Goal: Information Seeking & Learning: Learn about a topic

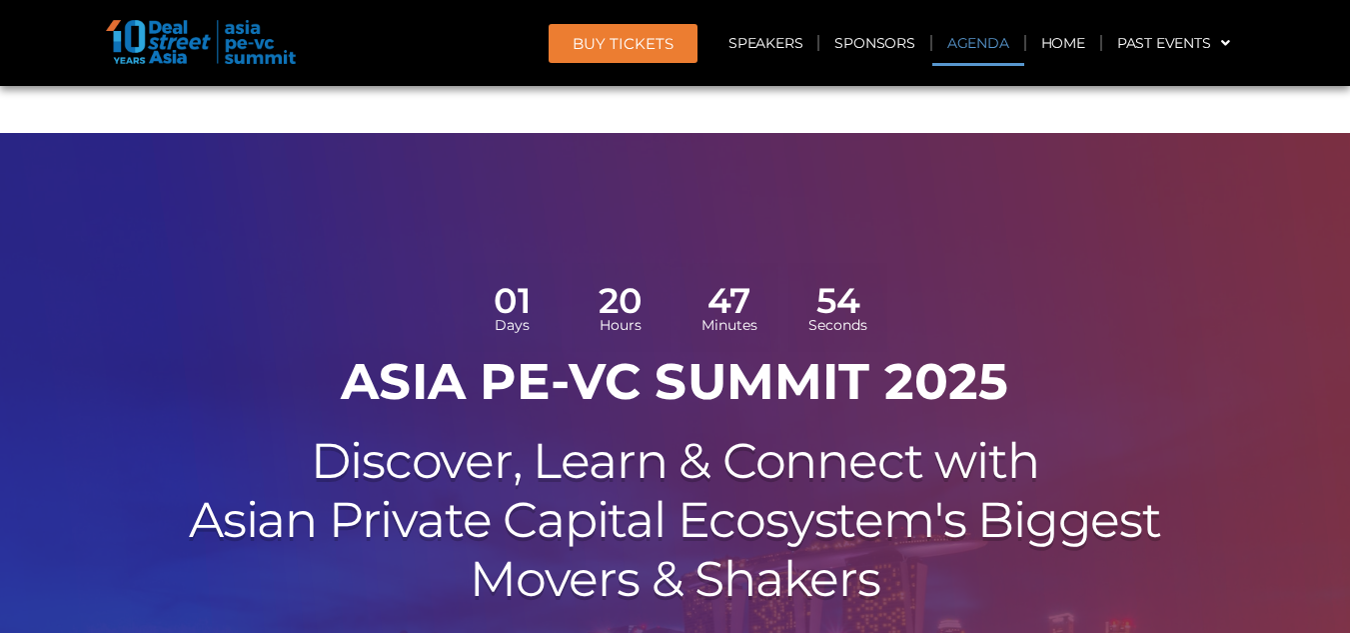
click at [943, 38] on link "Agenda" at bounding box center [979, 43] width 92 height 46
click at [855, 38] on link "Sponsors" at bounding box center [875, 43] width 110 height 46
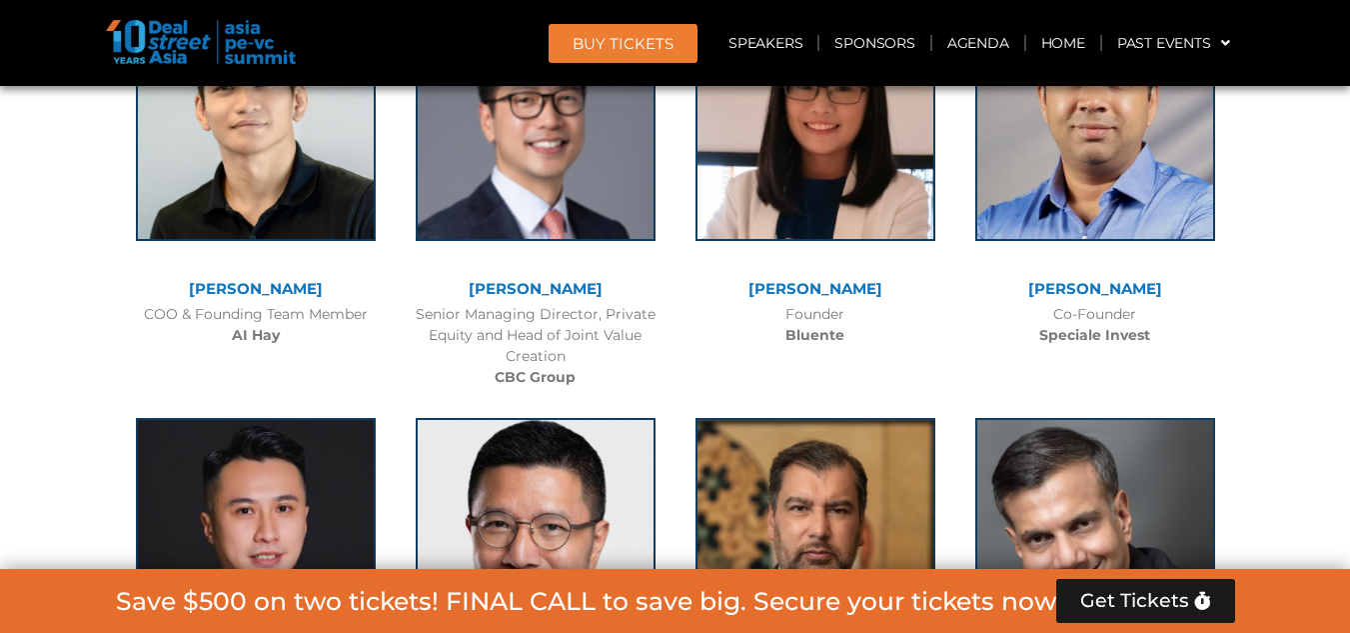
scroll to position [11259, 0]
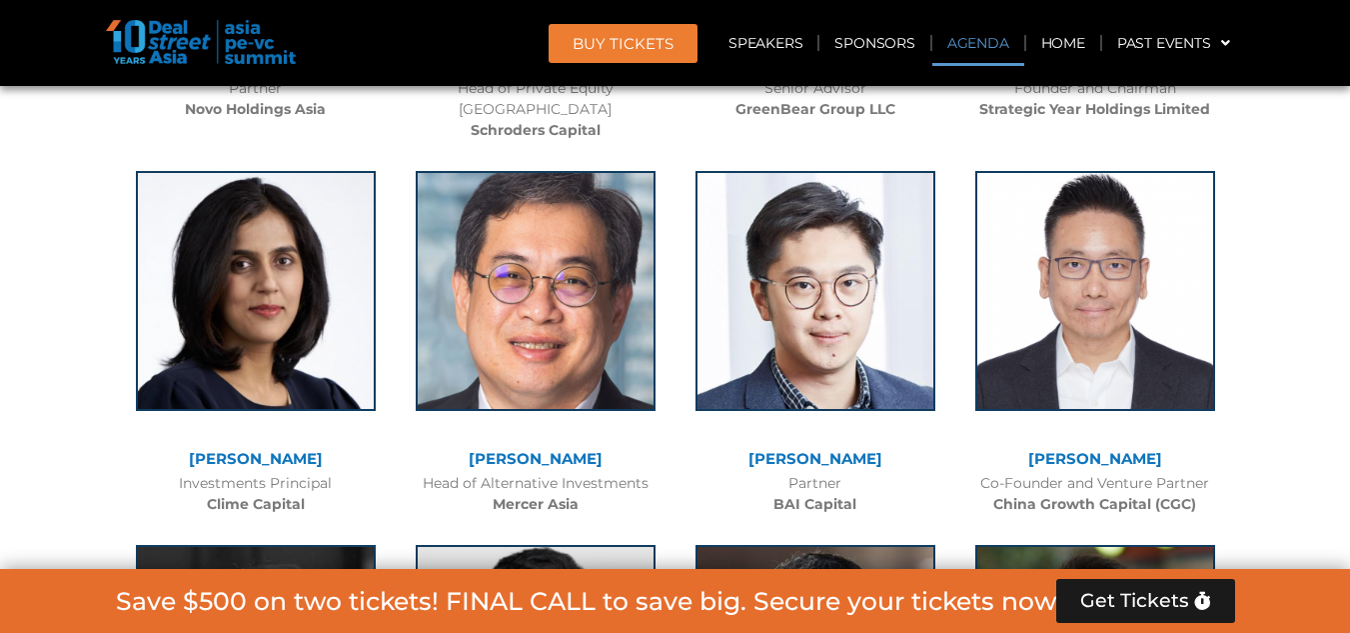
click at [965, 38] on link "Agenda" at bounding box center [979, 43] width 92 height 46
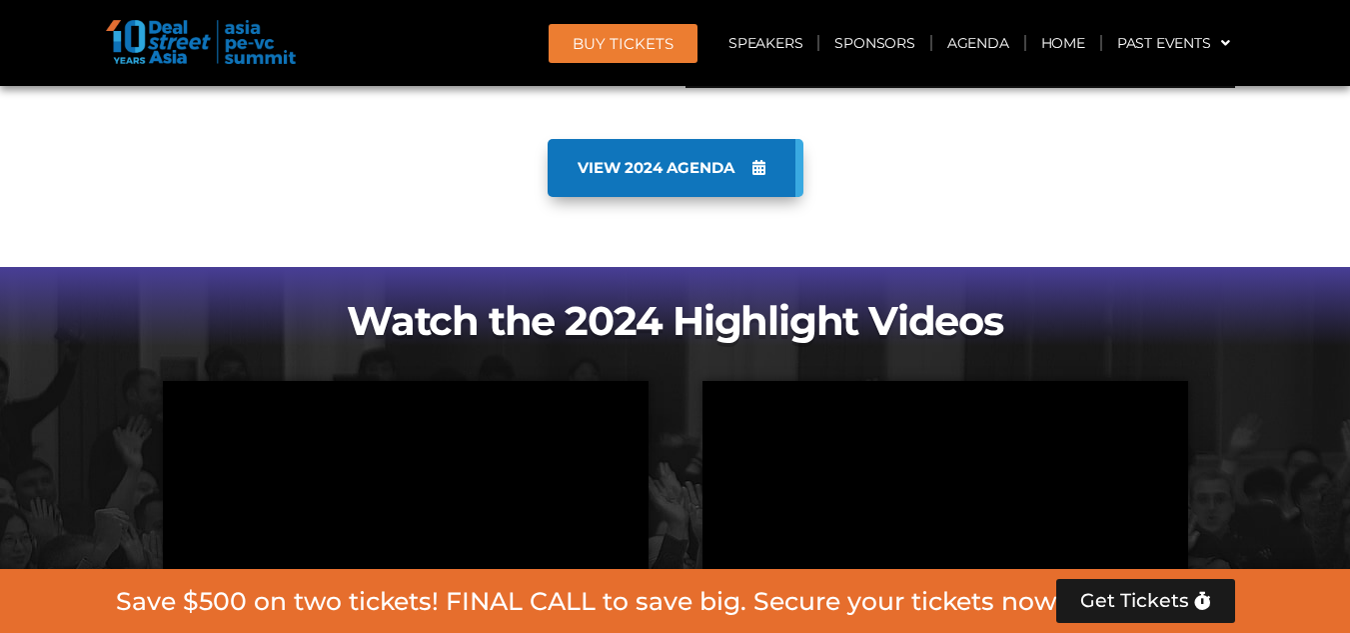
scroll to position [1653, 0]
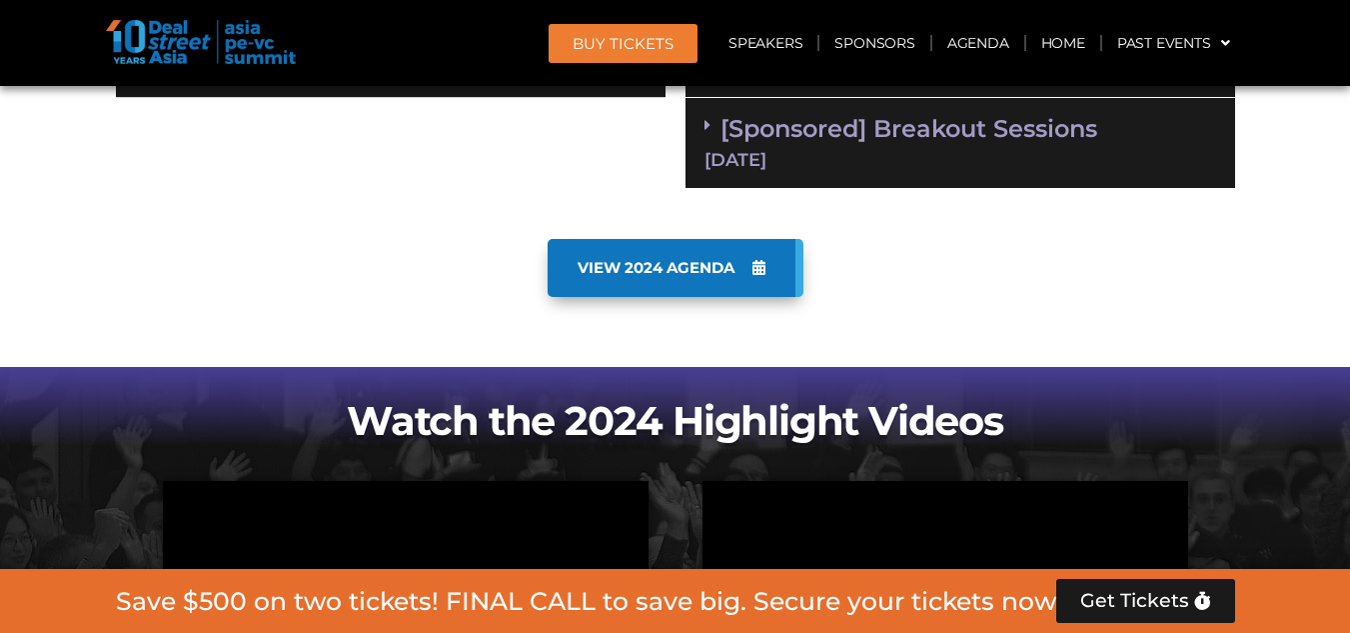
click at [682, 239] on link "VIEW 2024 AGENDA" at bounding box center [676, 268] width 256 height 58
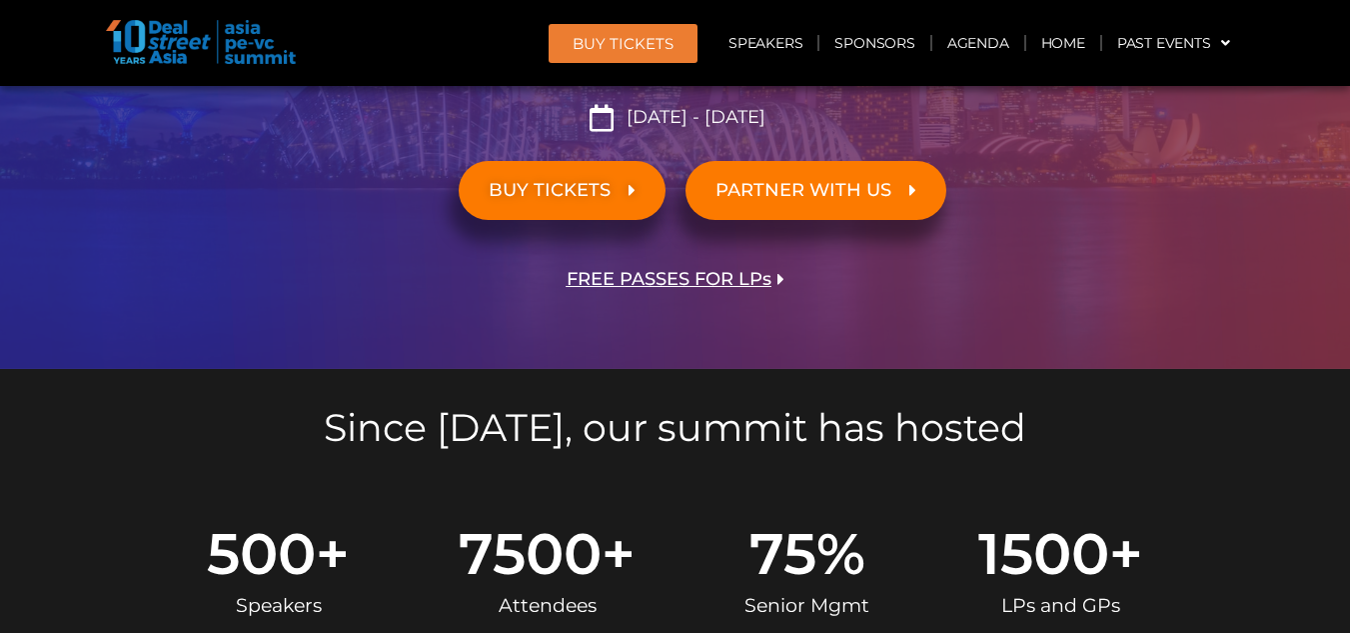
scroll to position [0, 0]
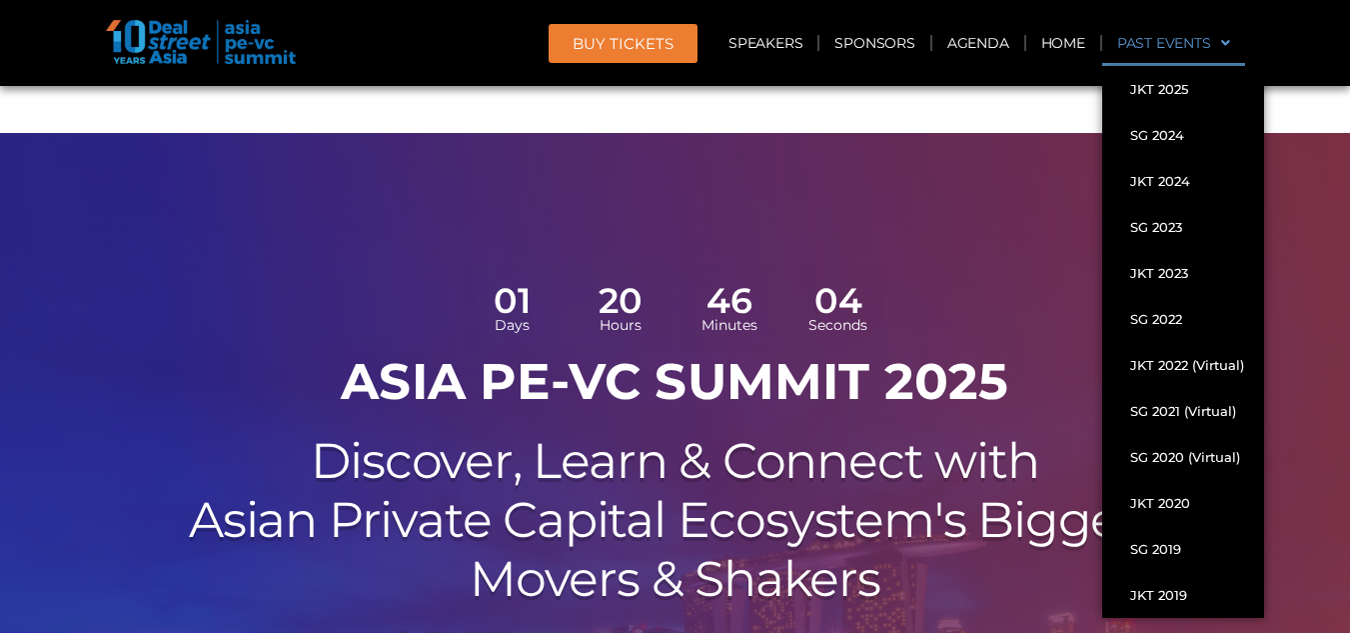
click at [1181, 39] on link "Past Events" at bounding box center [1174, 43] width 143 height 46
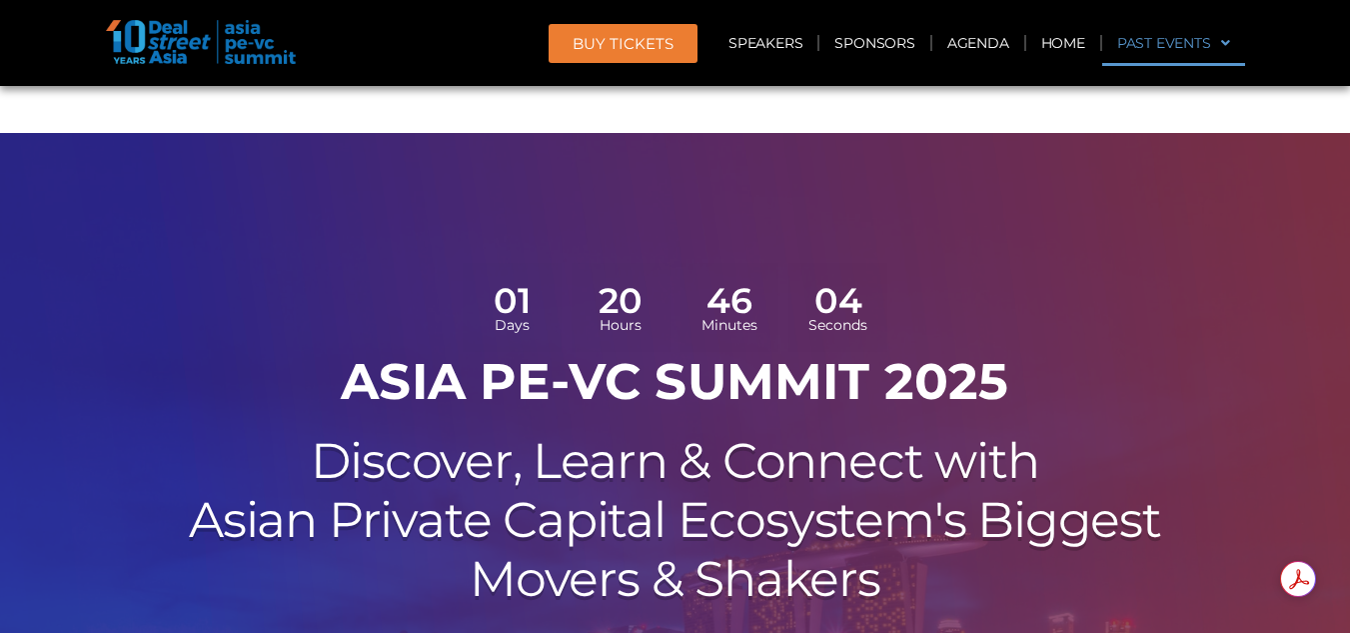
click at [1178, 41] on link "Past Events" at bounding box center [1174, 43] width 143 height 46
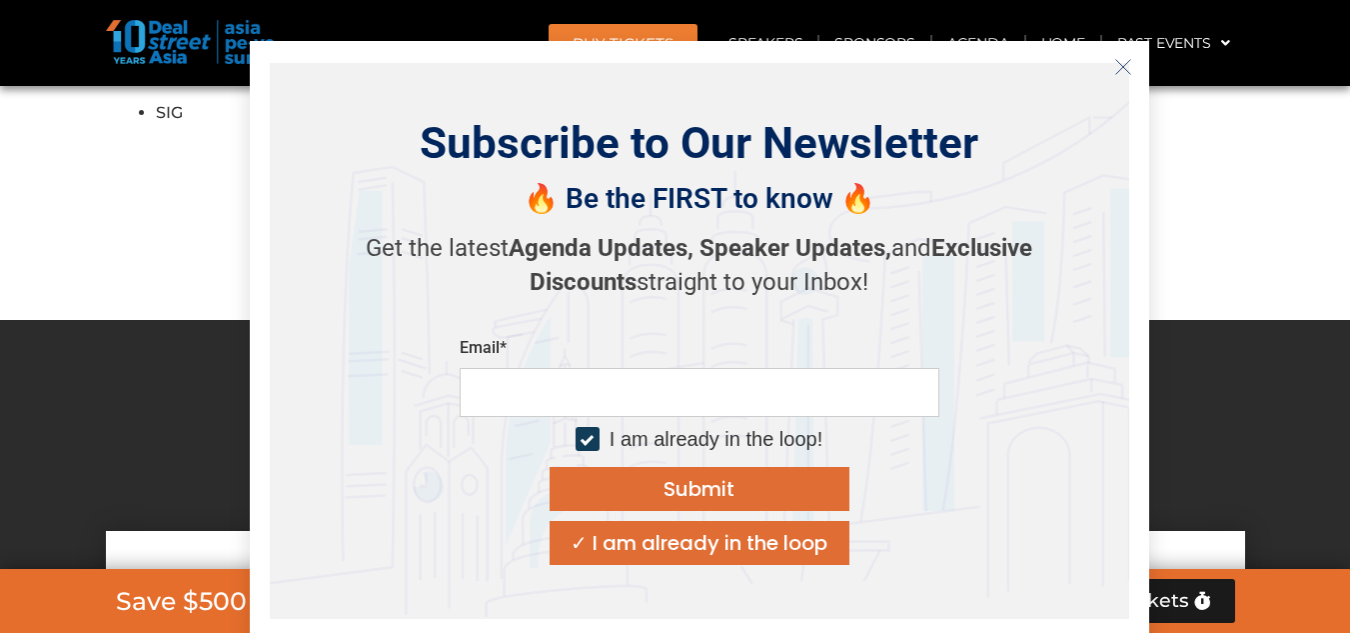
scroll to position [18892, 0]
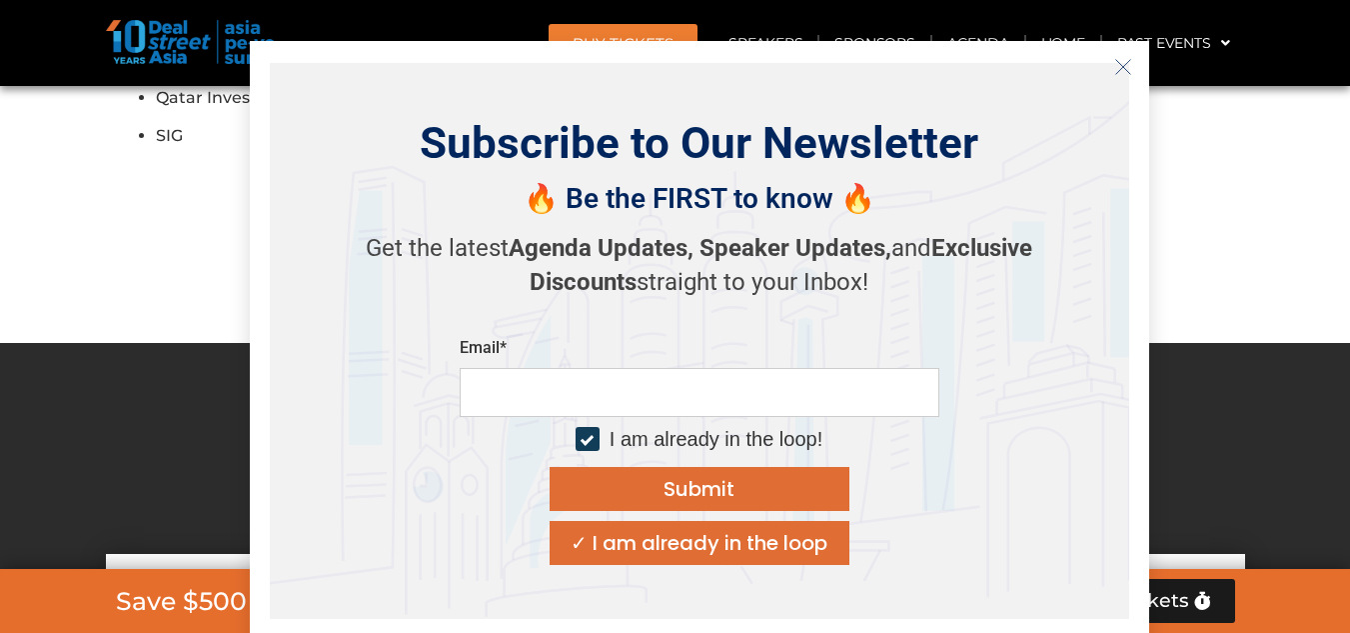
click at [1239, 403] on div "TICKETS & PROMOS RESERVE YOUR SPOT NOW" at bounding box center [675, 478] width 1139 height 151
click at [1123, 67] on line "Close" at bounding box center [1123, 66] width 14 height 14
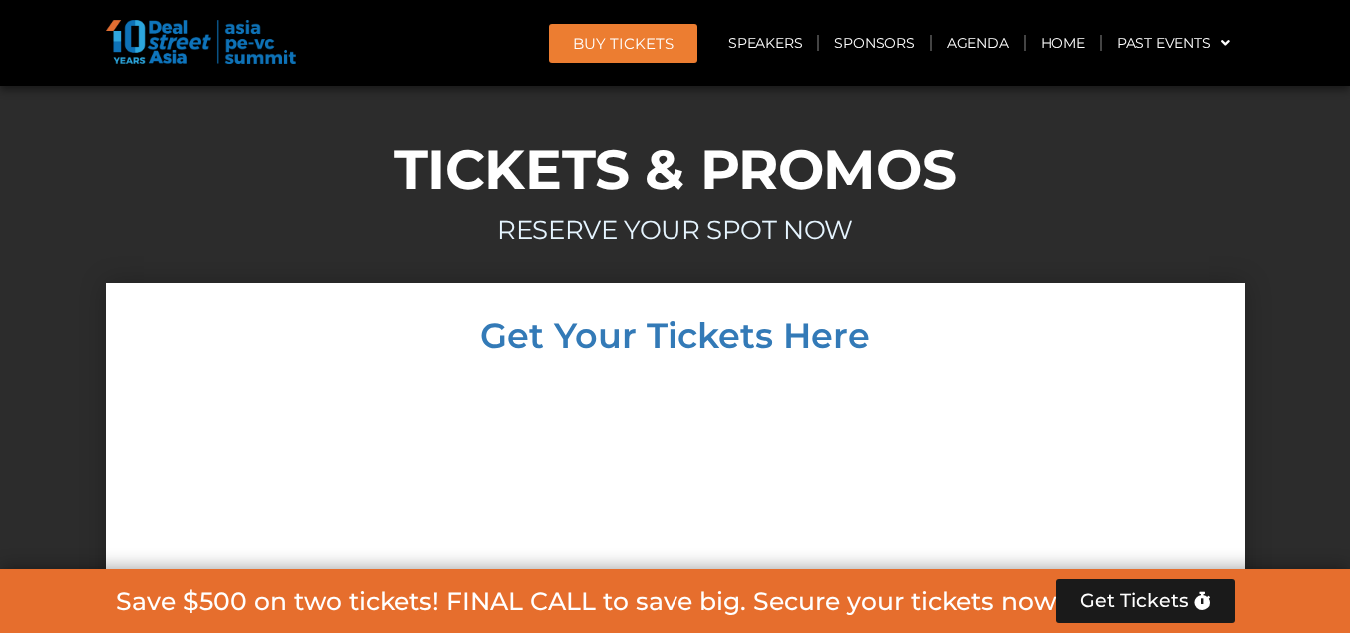
scroll to position [19192, 0]
